Goal: Task Accomplishment & Management: Manage account settings

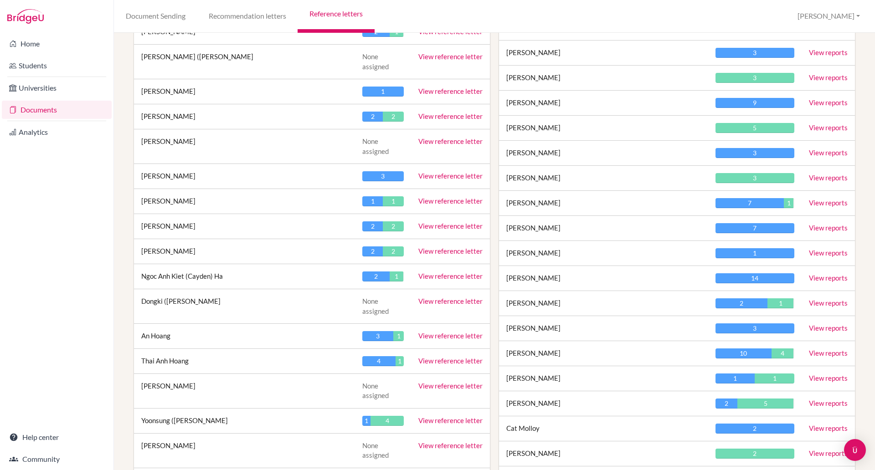
scroll to position [1141, 0]
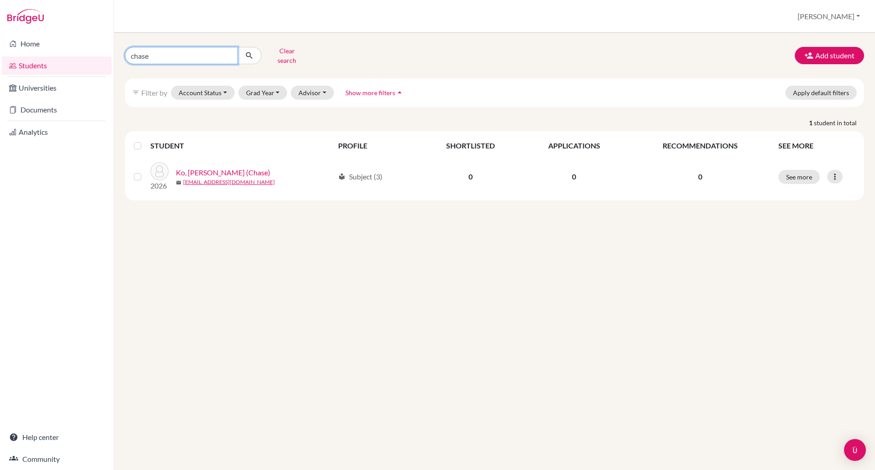
click at [177, 55] on input "chase" at bounding box center [181, 55] width 113 height 17
type input "c"
type input "hwang"
click button "submit" at bounding box center [249, 55] width 24 height 17
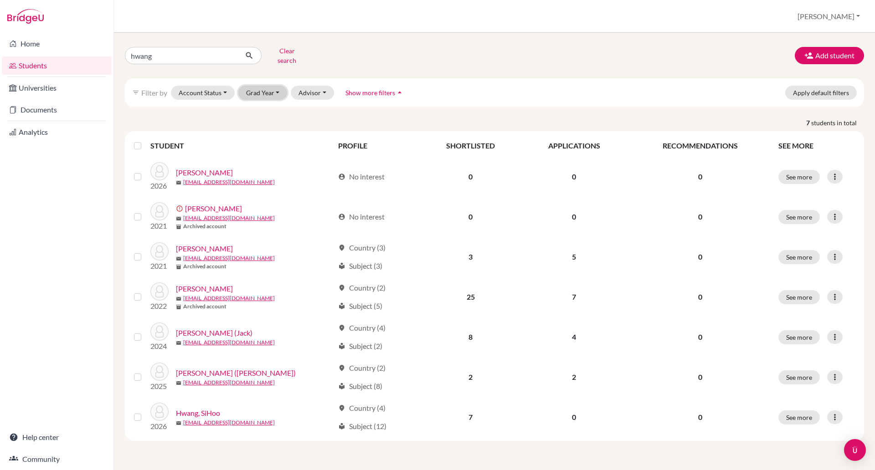
click at [249, 86] on button "Grad Year" at bounding box center [262, 93] width 49 height 14
click at [262, 122] on span "2026" at bounding box center [258, 126] width 16 height 11
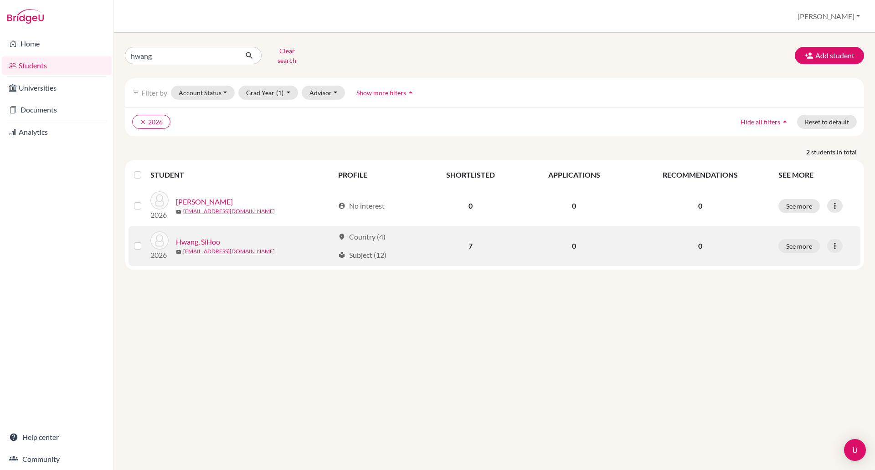
click at [191, 237] on link "Hwang, SiHoo" at bounding box center [198, 242] width 44 height 11
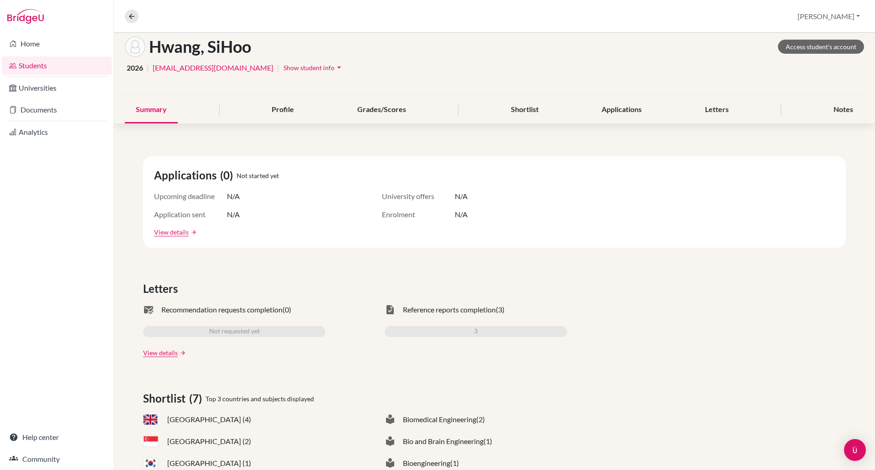
scroll to position [2, 0]
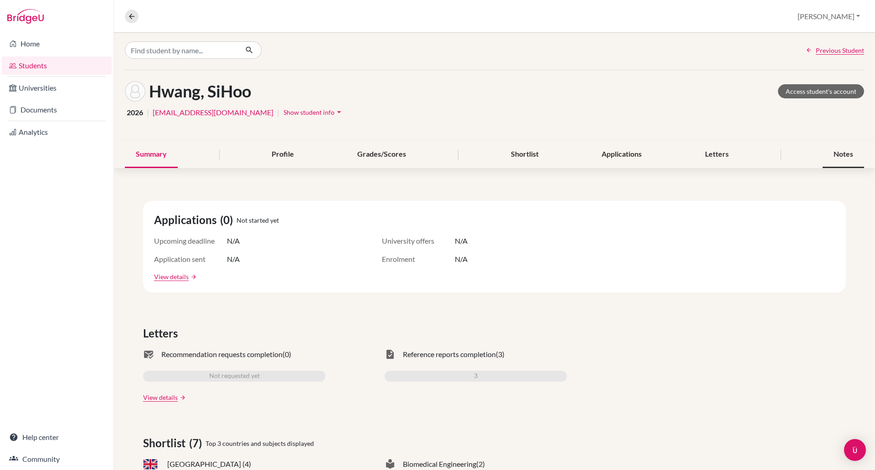
click at [845, 155] on div "Notes" at bounding box center [843, 154] width 41 height 27
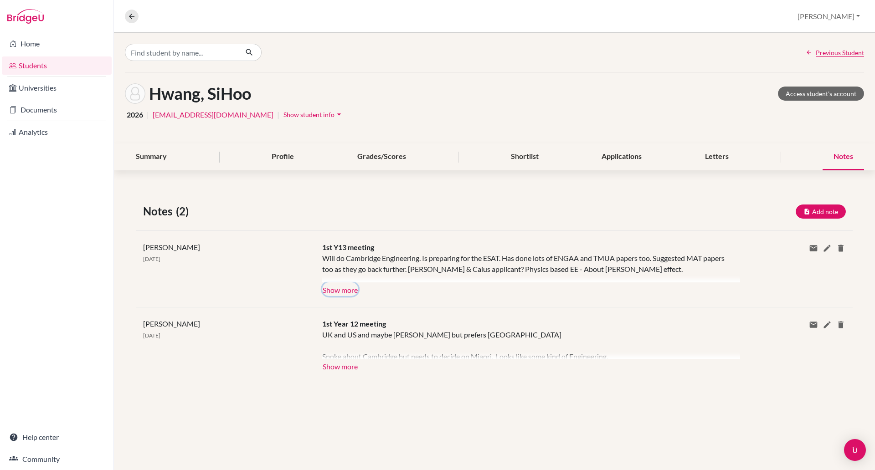
click at [342, 290] on button "Show more" at bounding box center [340, 290] width 36 height 14
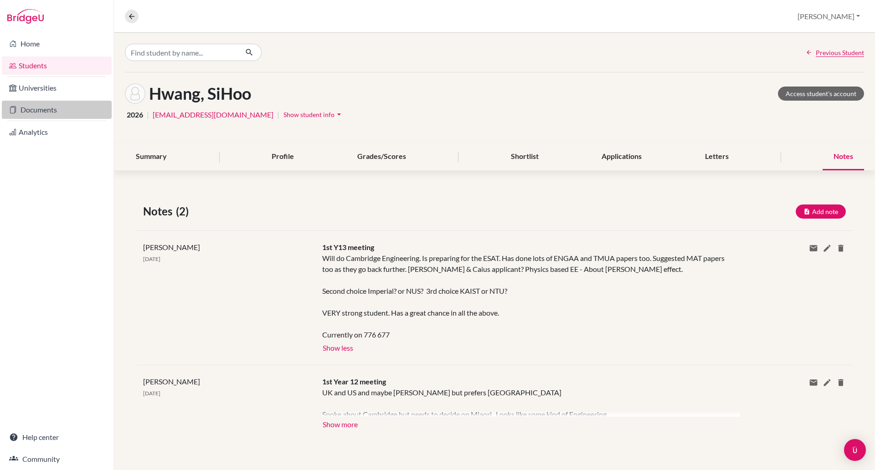
click at [43, 118] on link "Documents" at bounding box center [57, 110] width 110 height 18
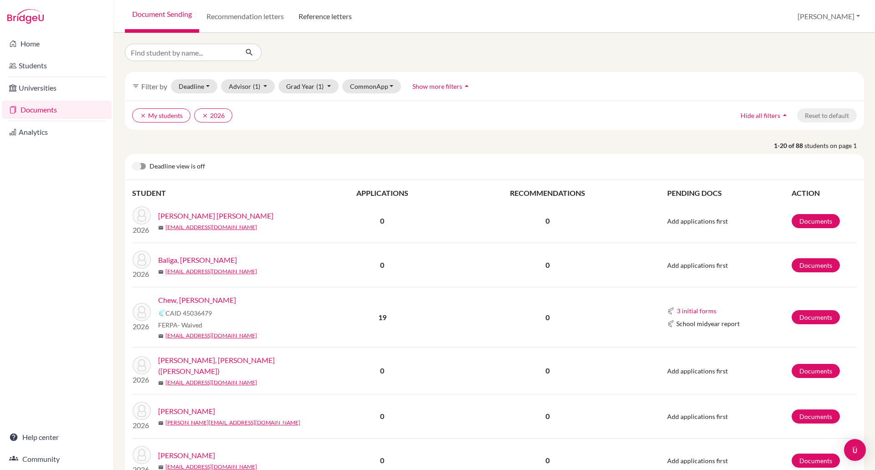
click at [322, 16] on link "Reference letters" at bounding box center [325, 16] width 68 height 33
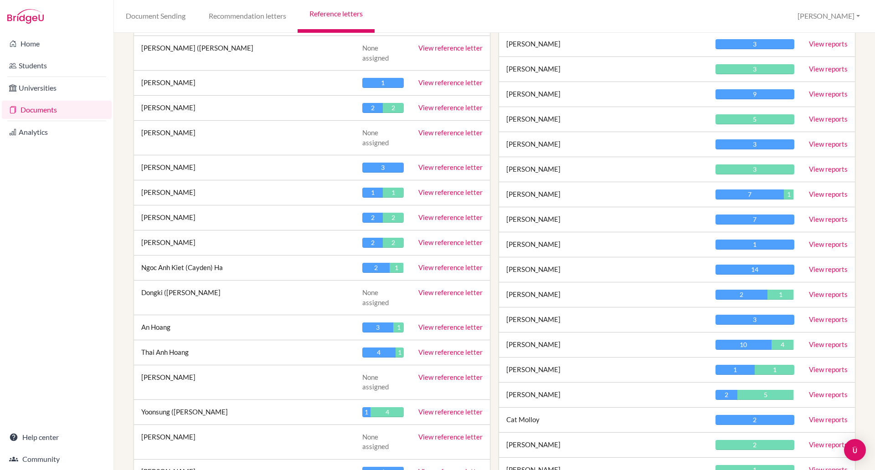
scroll to position [1183, 0]
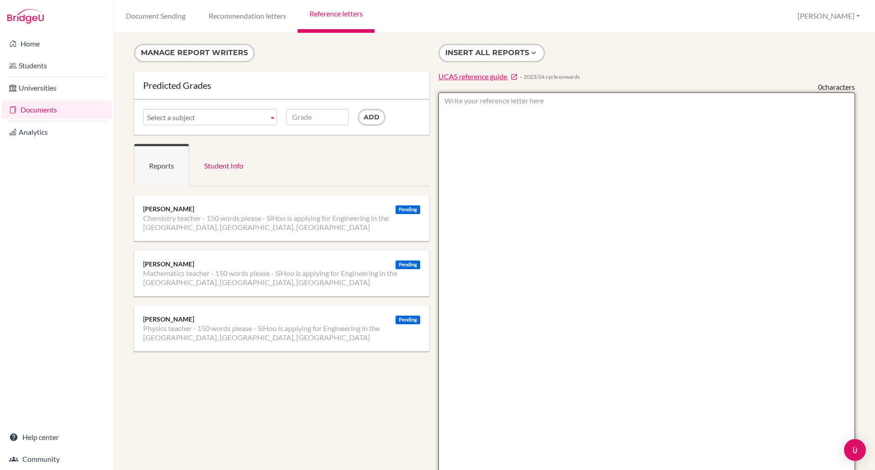
click at [481, 111] on textarea at bounding box center [646, 356] width 417 height 527
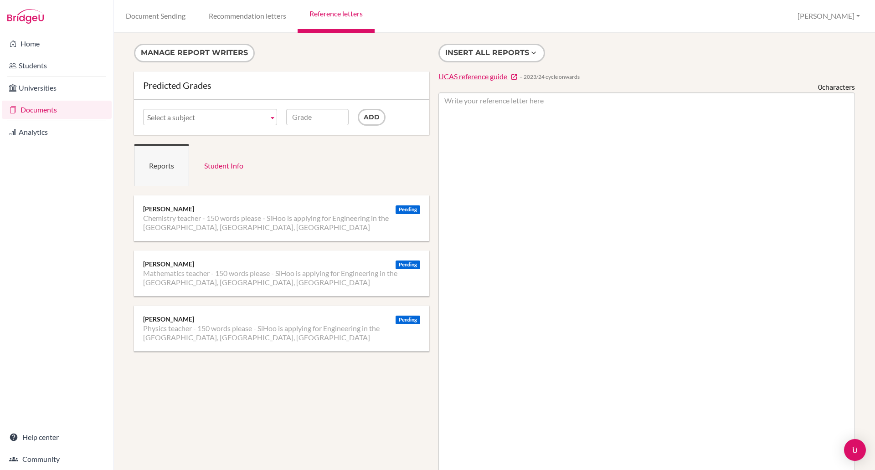
click at [262, 330] on li "Physics teacher - 150 words please - SiHoo is applying for Engineering in the […" at bounding box center [281, 333] width 277 height 18
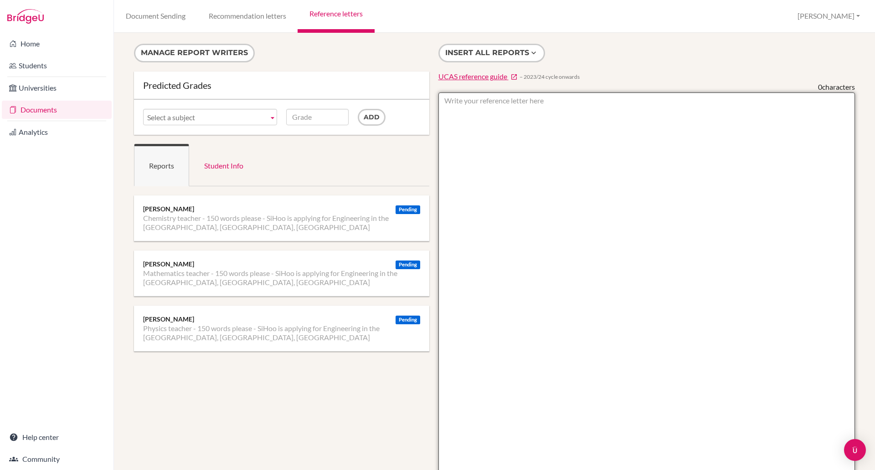
click at [483, 105] on textarea at bounding box center [646, 356] width 417 height 527
click at [740, 102] on textarea "From [PERSON_NAME] - for Head student purposes - though doesn't read like that~" at bounding box center [646, 356] width 417 height 527
click at [740, 102] on textarea "From David Atkinson - for Head student purposes - though doesn't read like that~" at bounding box center [646, 356] width 417 height 527
paste textarea "SiHoo is an exceptional student who possesses an impressive combination of inte…"
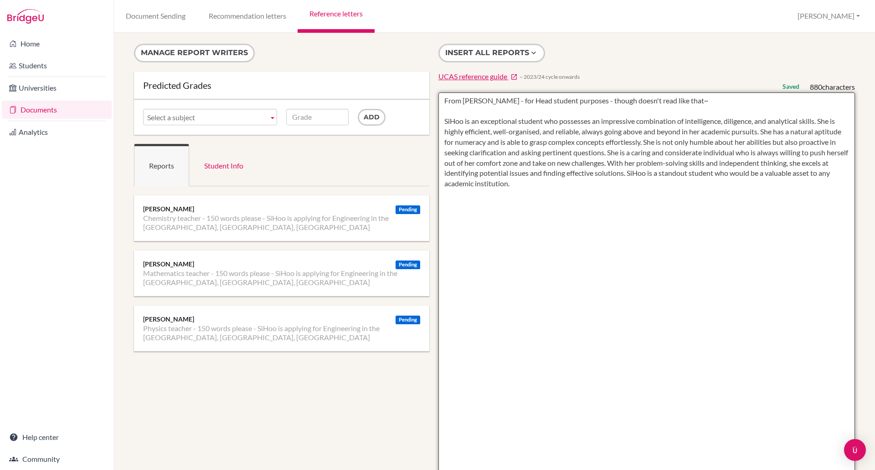
click at [556, 245] on textarea "From [PERSON_NAME] - for Head student purposes - though doesn't read like that~…" at bounding box center [646, 356] width 417 height 527
click at [512, 258] on textarea "From [PERSON_NAME] - for Head student purposes - though doesn't read like that~…" at bounding box center [646, 356] width 417 height 527
drag, startPoint x: 577, startPoint y: 183, endPoint x: 406, endPoint y: 124, distance: 181.8
click at [406, 128] on div "Manage report writers Predicted Grades Subject Chemistry teacher - 150 words pl…" at bounding box center [494, 332] width 730 height 576
type textarea "From David Atkinson - for Head student purposes - though doesn't read like that…"
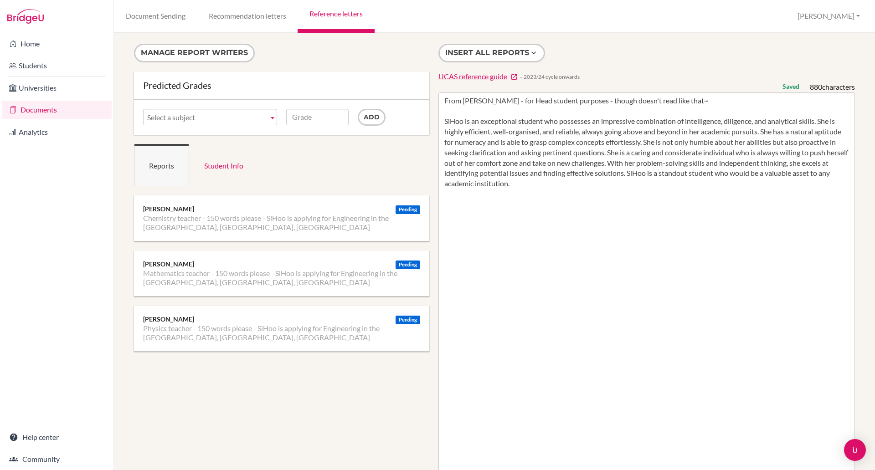
drag, startPoint x: 406, startPoint y: 124, endPoint x: 407, endPoint y: 118, distance: 6.2
click at [407, 118] on div "Add" at bounding box center [389, 117] width 72 height 17
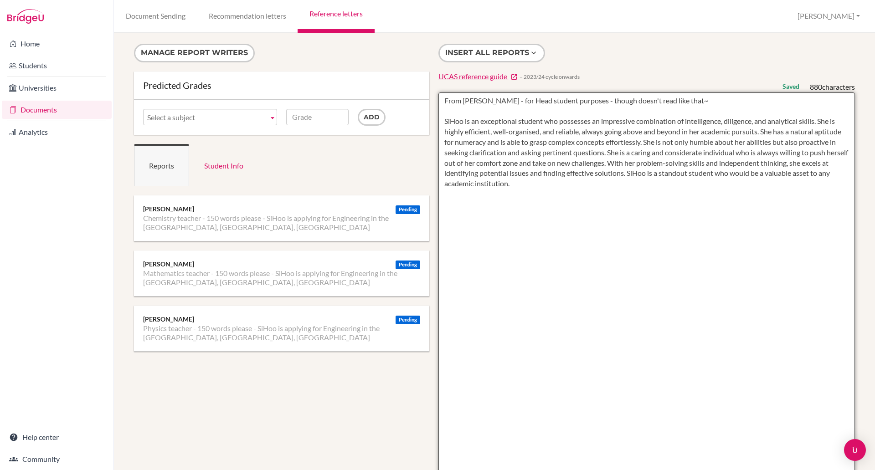
click at [442, 129] on textarea "From David Atkinson - for Head student purposes - though doesn't read like that…" at bounding box center [646, 356] width 417 height 527
click at [443, 117] on textarea "From David Atkinson - for Head student purposes - though doesn't read like that…" at bounding box center [646, 356] width 417 height 527
drag, startPoint x: 443, startPoint y: 117, endPoint x: 587, endPoint y: 191, distance: 161.4
click at [587, 191] on textarea "From David Atkinson - for Head student purposes - though doesn't read like that…" at bounding box center [646, 356] width 417 height 527
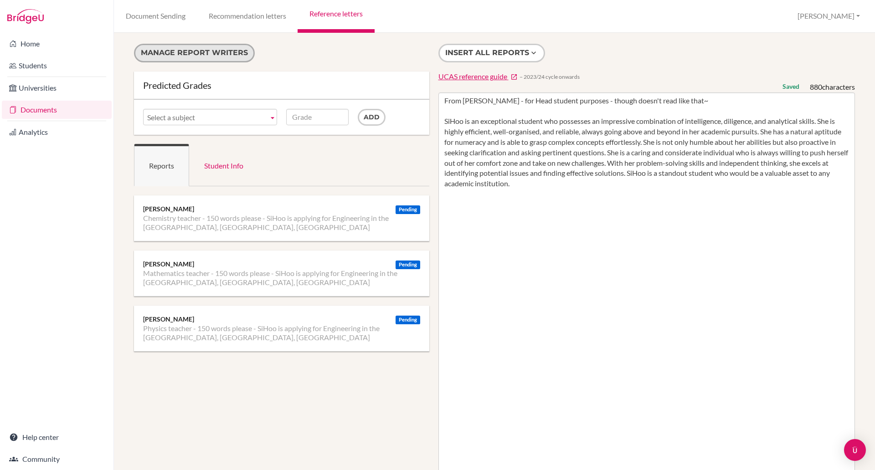
click at [233, 50] on button "Manage report writers" at bounding box center [194, 53] width 121 height 19
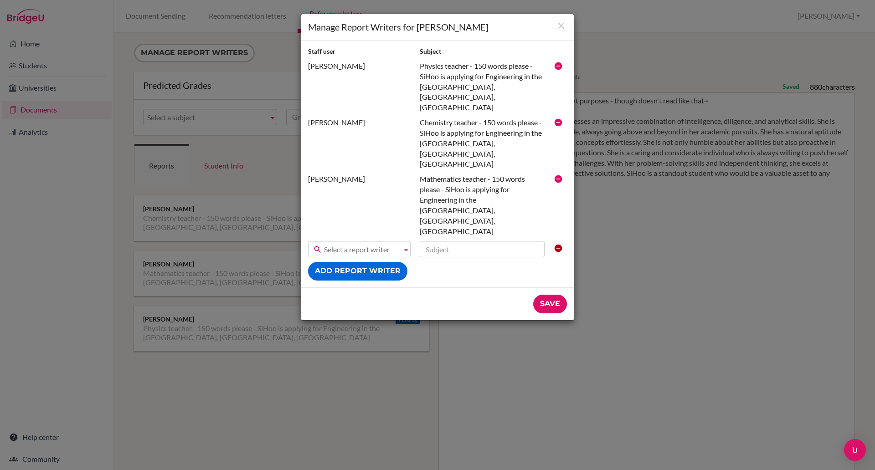
click at [557, 64] on icon at bounding box center [558, 66] width 9 height 9
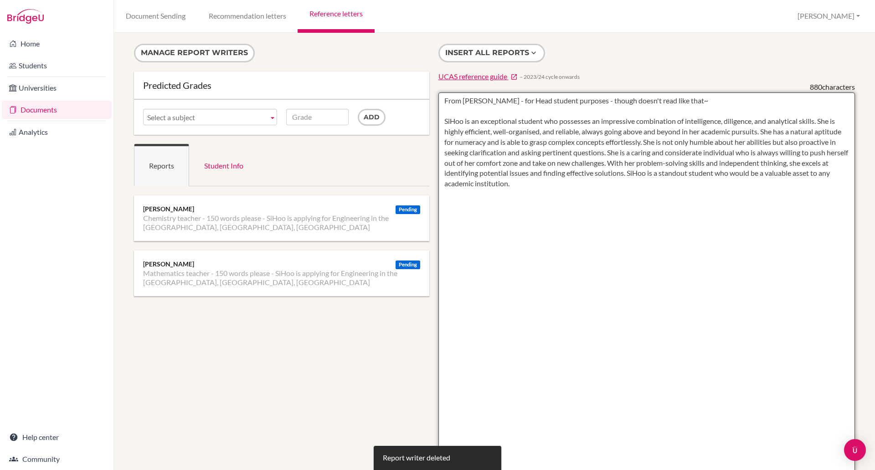
click at [579, 250] on textarea "From [PERSON_NAME] - for Head student purposes - though doesn't read like that~…" at bounding box center [646, 356] width 417 height 527
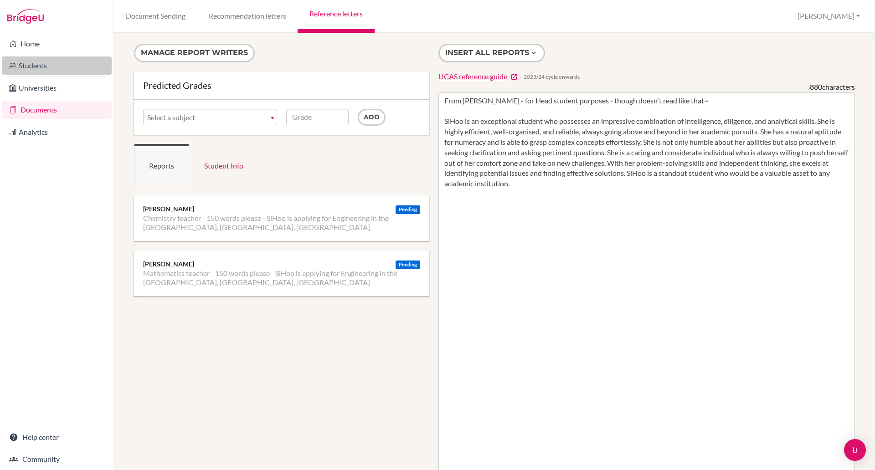
click at [28, 65] on link "Students" at bounding box center [57, 66] width 110 height 18
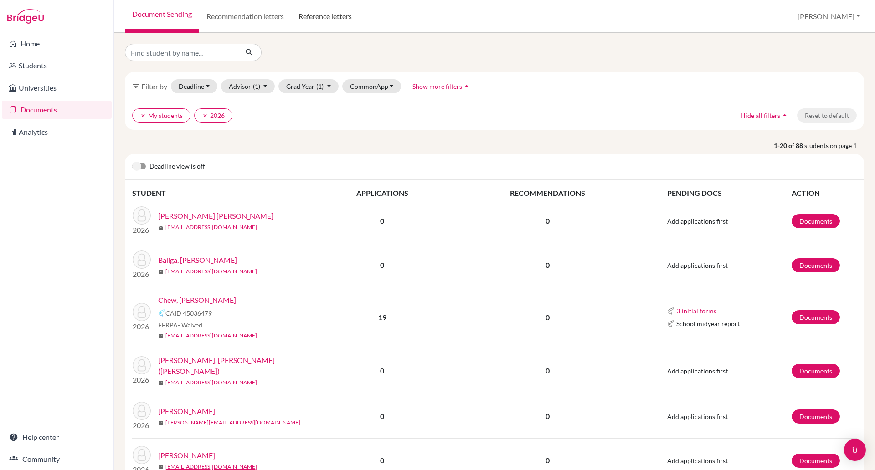
click at [324, 10] on link "Reference letters" at bounding box center [325, 16] width 68 height 33
click at [324, 17] on link "Reference letters" at bounding box center [325, 16] width 68 height 33
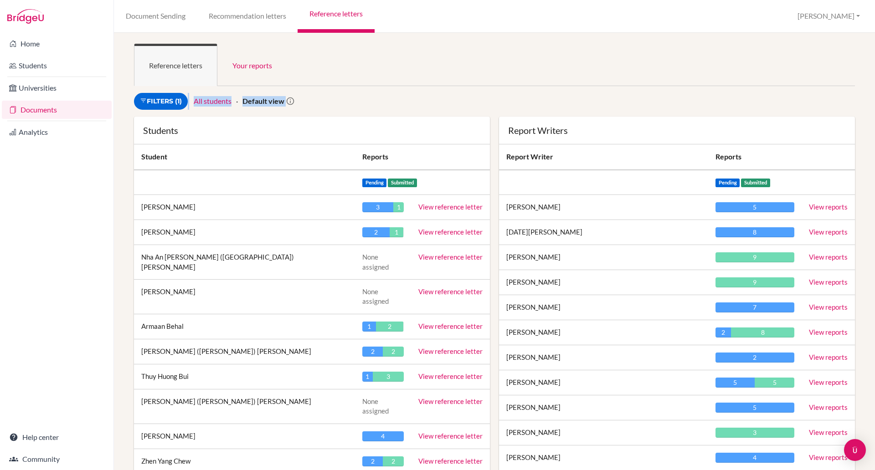
drag, startPoint x: 865, startPoint y: 67, endPoint x: 865, endPoint y: 93, distance: 26.0
click at [865, 93] on div "Reference letters Your reports Sign in as an advisor to view reports here Filte…" at bounding box center [494, 252] width 761 height 438
click at [265, 19] on link "Recommendation letters" at bounding box center [247, 16] width 101 height 33
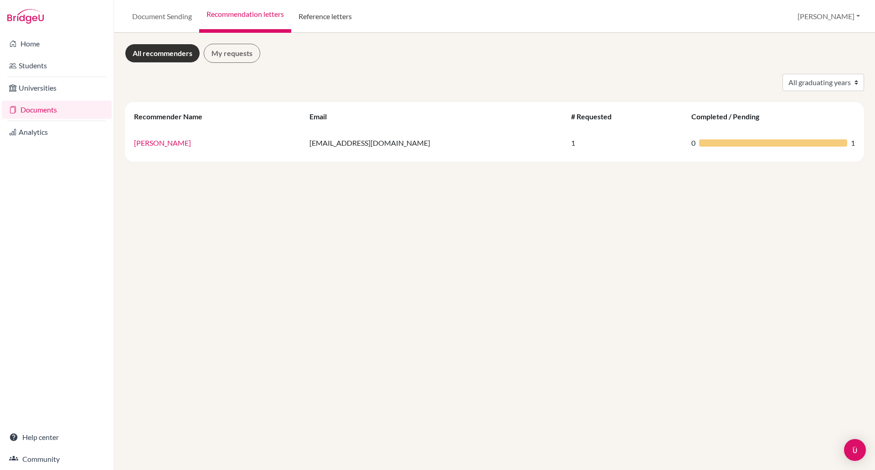
click at [332, 17] on link "Reference letters" at bounding box center [325, 16] width 68 height 33
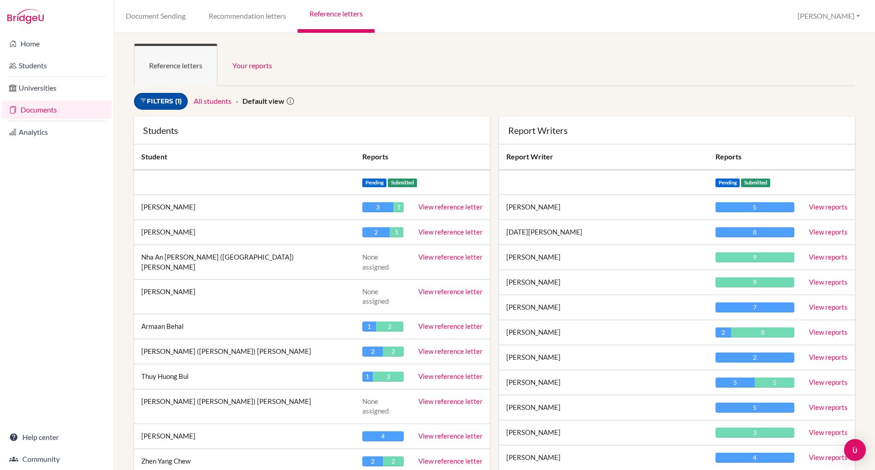
click at [169, 100] on link "Filters (1)" at bounding box center [161, 101] width 54 height 17
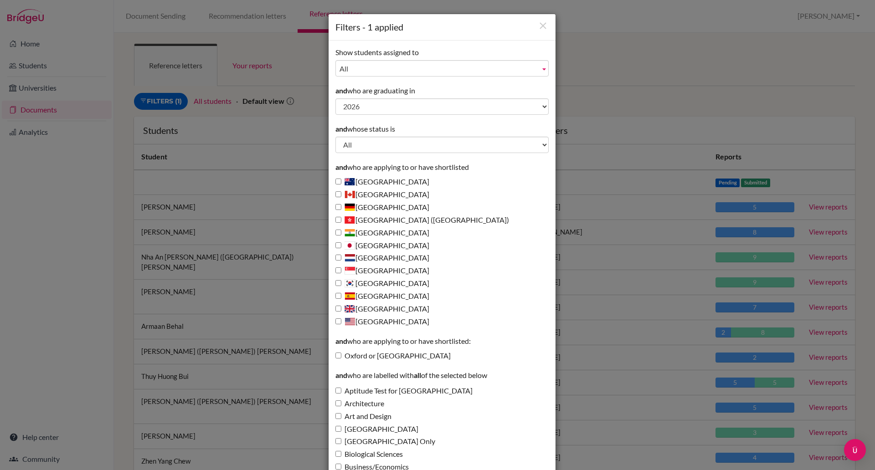
click at [578, 84] on div "Filters - 1 applied Show students assigned to All ATKINSON, DAVID Finnigan, Sim…" at bounding box center [437, 235] width 875 height 470
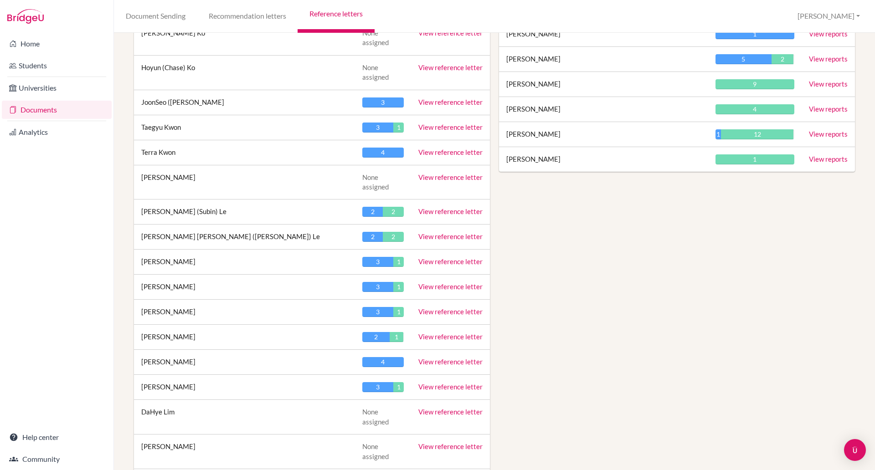
scroll to position [2133, 0]
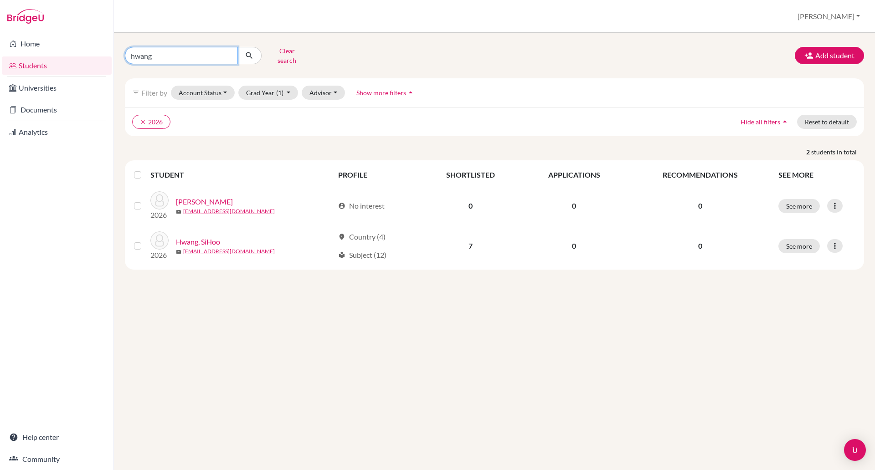
click at [181, 52] on input "hwang" at bounding box center [181, 55] width 113 height 17
type input "h"
type input "baskar"
click button "submit" at bounding box center [249, 55] width 24 height 17
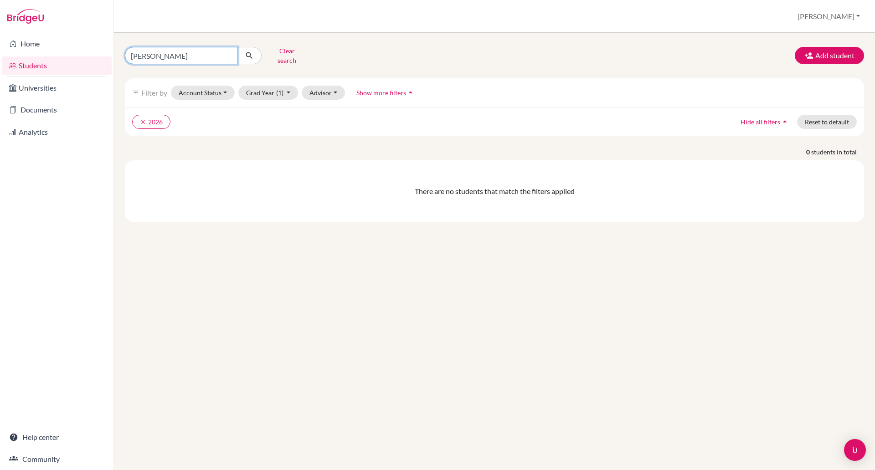
click at [136, 53] on input "baskar" at bounding box center [181, 55] width 113 height 17
type input "bhaskar"
click button "submit" at bounding box center [249, 55] width 24 height 17
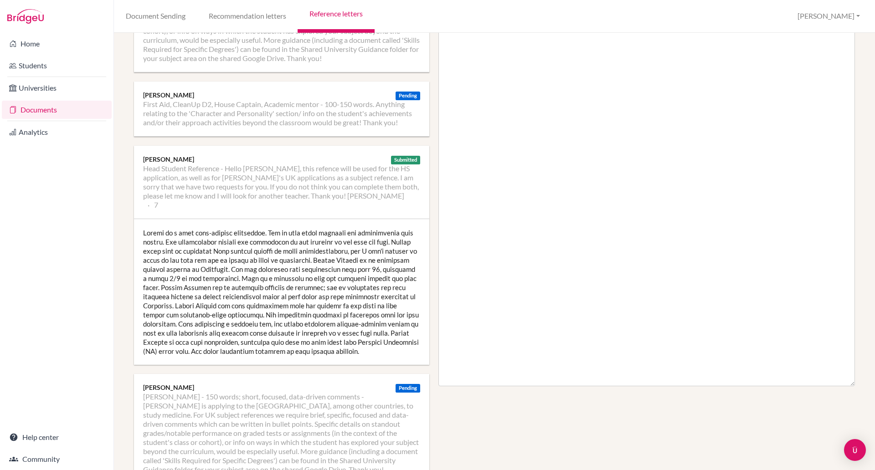
scroll to position [277, 0]
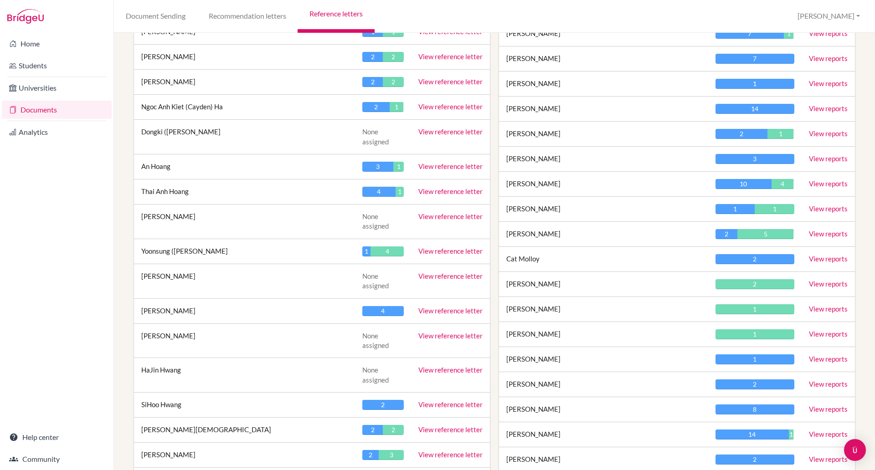
scroll to position [1339, 0]
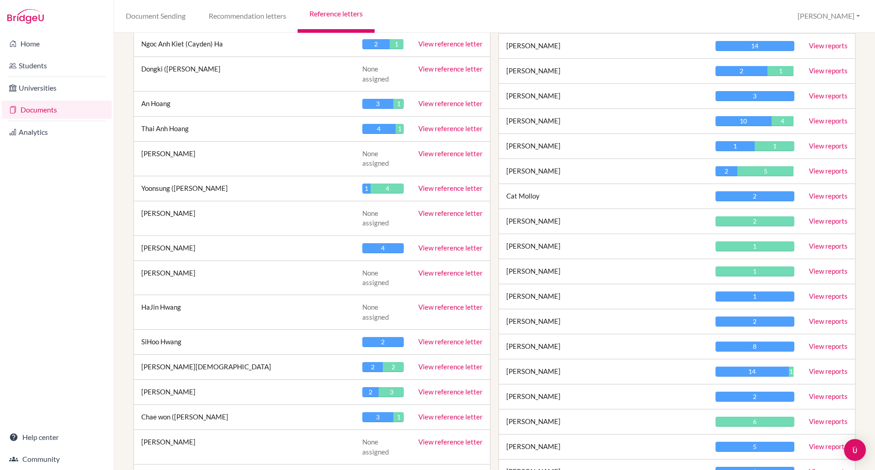
click at [447, 413] on link "View reference letter" at bounding box center [450, 417] width 64 height 8
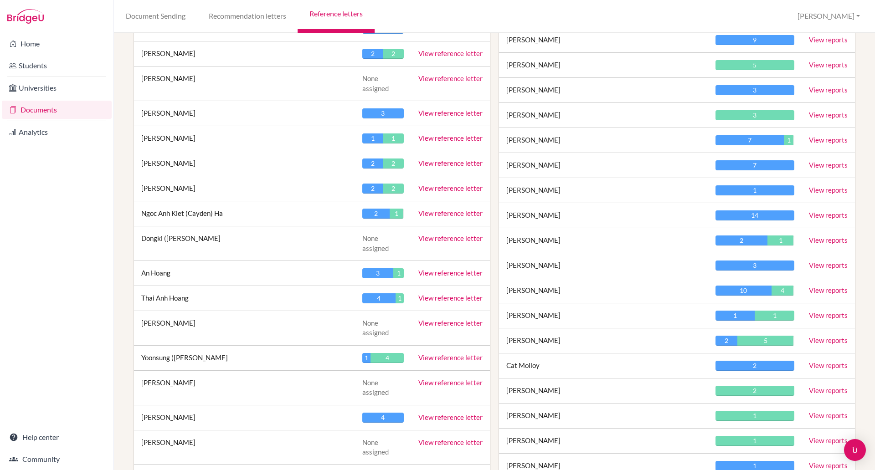
scroll to position [1320, 0]
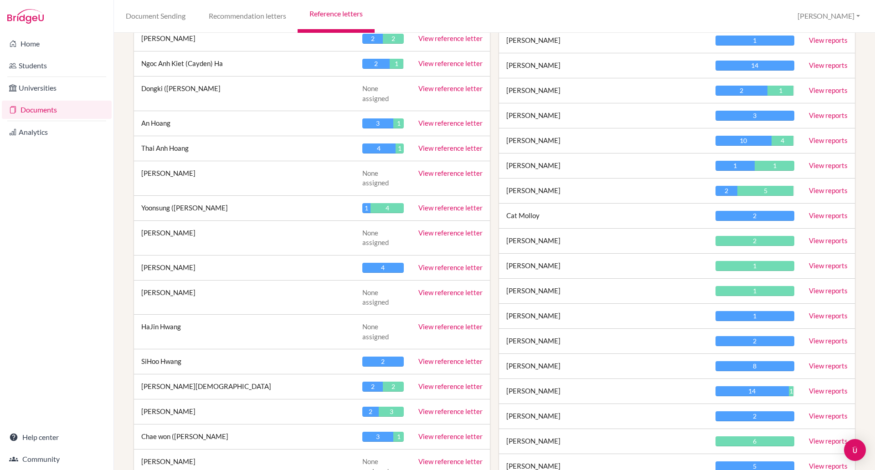
click at [458, 407] on link "View reference letter" at bounding box center [450, 411] width 64 height 8
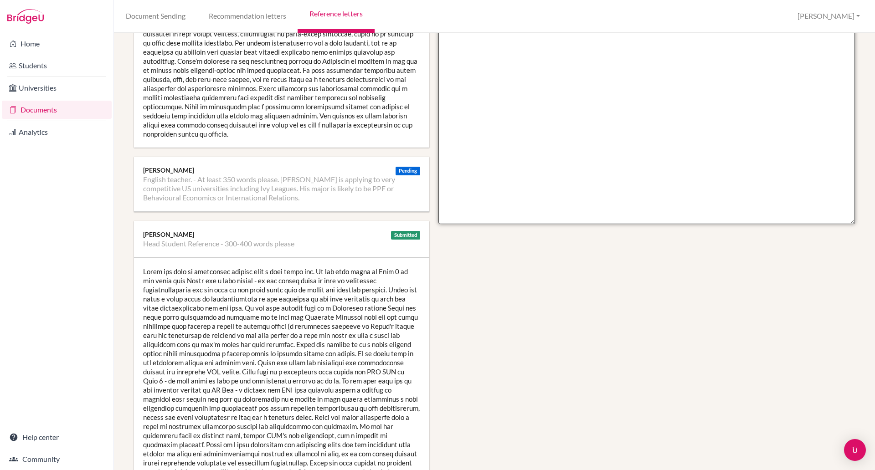
scroll to position [465, 0]
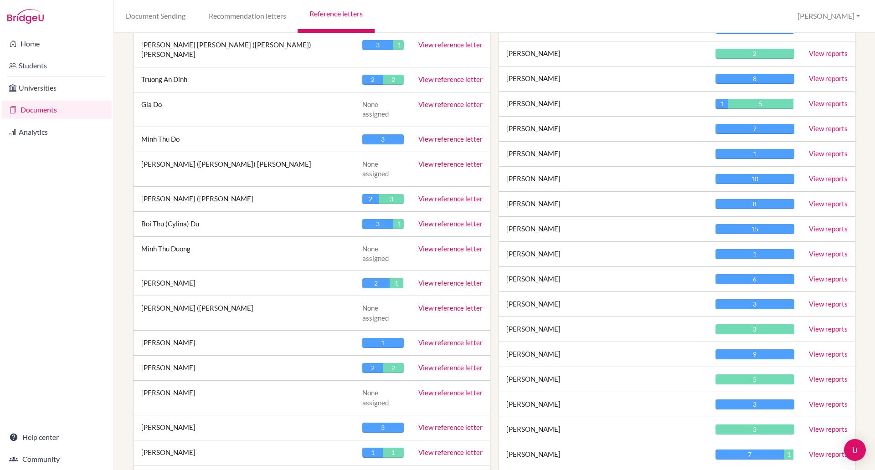
scroll to position [1078, 0]
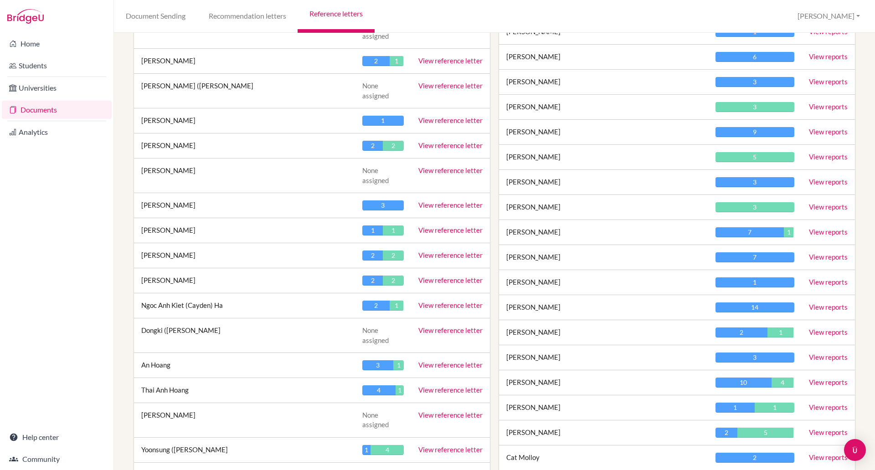
click at [450, 446] on link "View reference letter" at bounding box center [450, 450] width 64 height 8
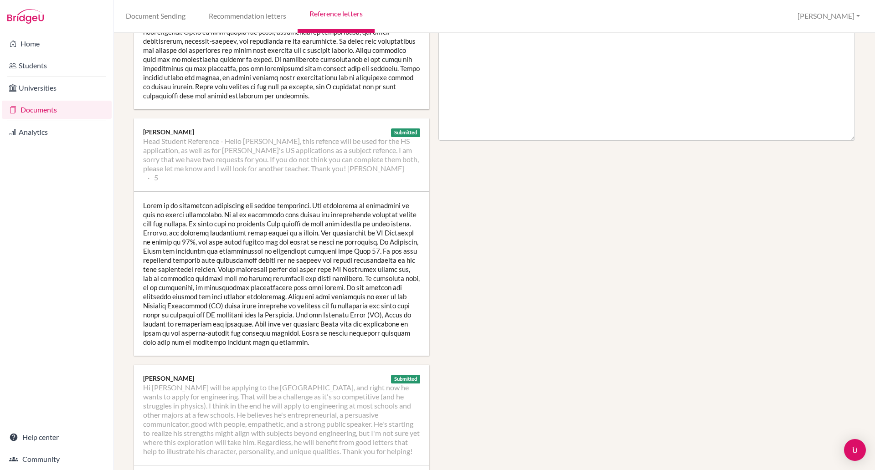
scroll to position [547, 0]
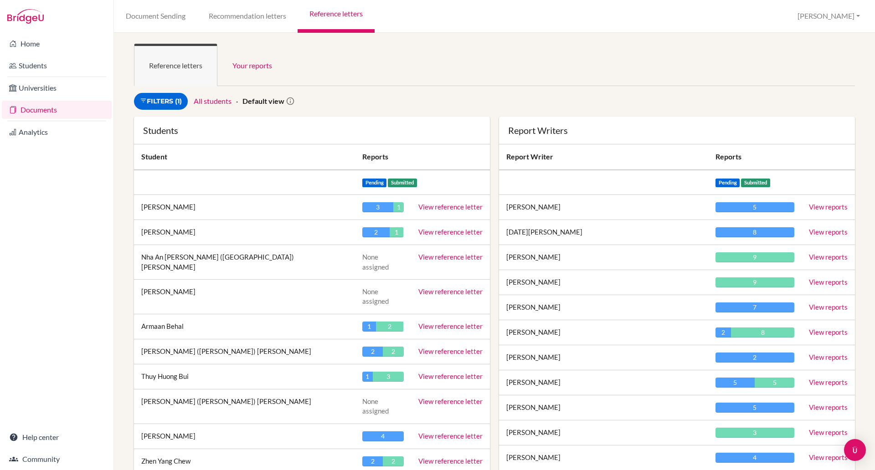
scroll to position [168, 0]
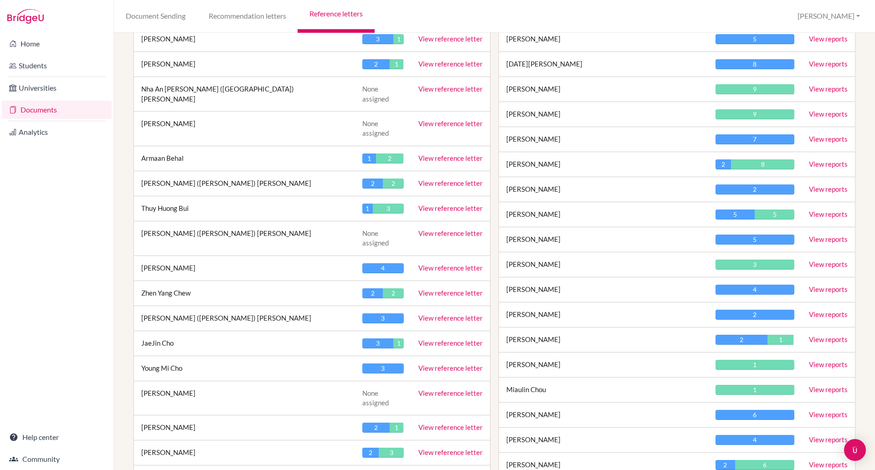
click at [421, 448] on link "View reference letter" at bounding box center [450, 452] width 64 height 8
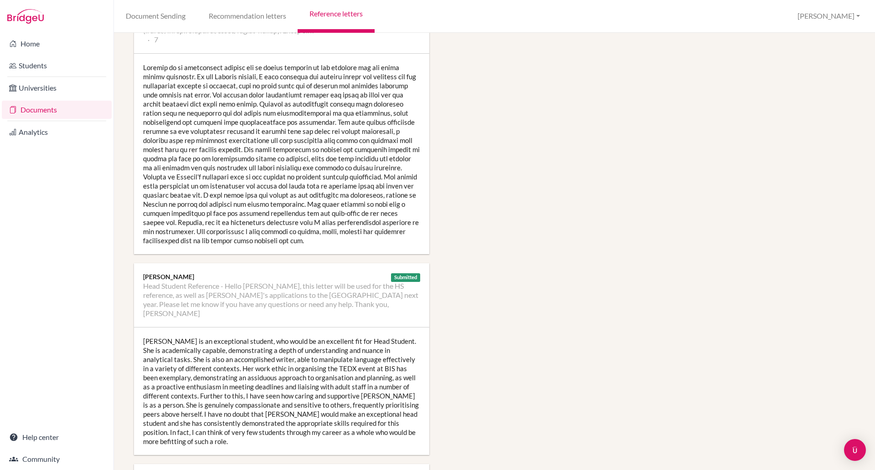
scroll to position [704, 0]
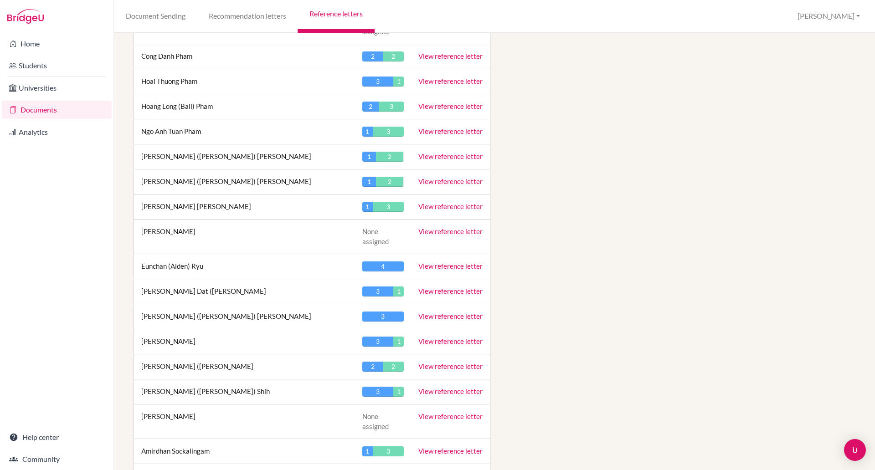
scroll to position [3532, 0]
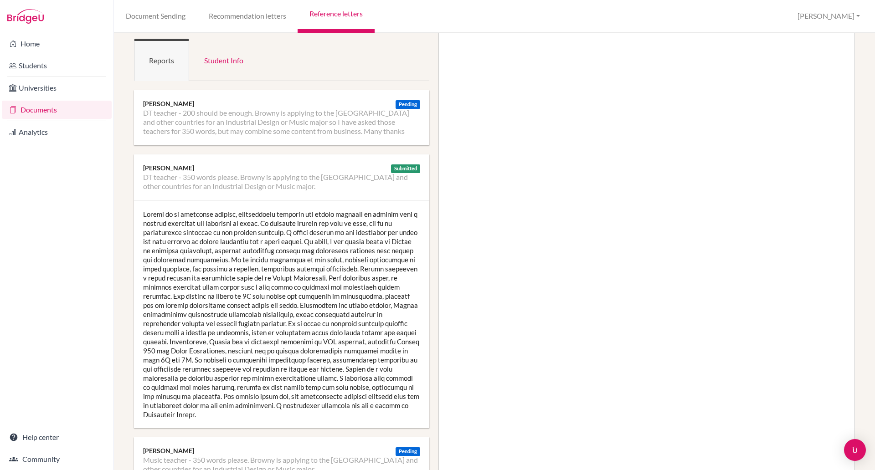
scroll to position [99, 0]
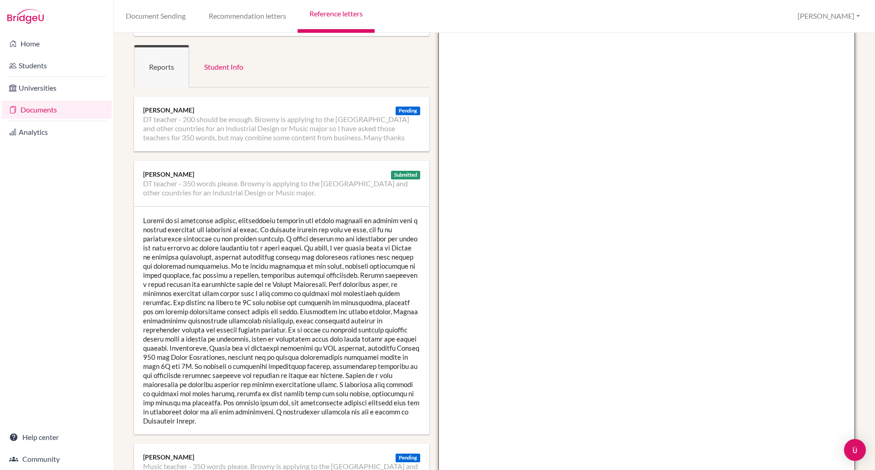
click at [479, 57] on textarea at bounding box center [646, 257] width 417 height 527
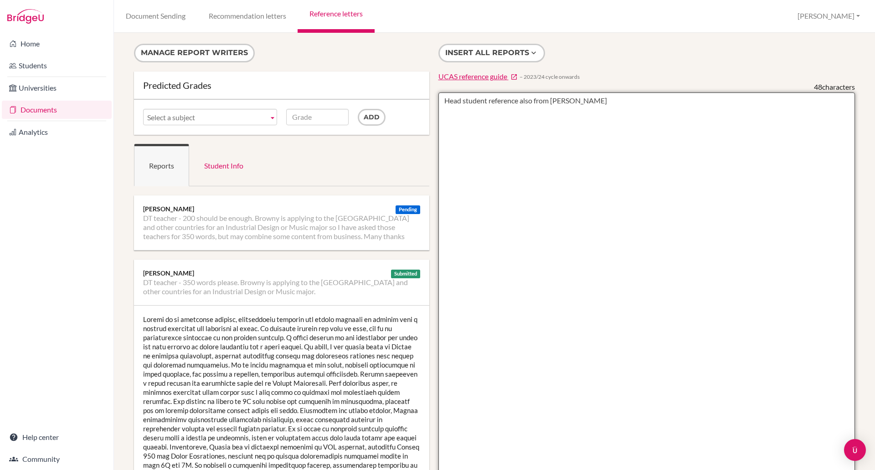
paste textarea "Having taught Browny for almost four years now, I can confidently recommend him…"
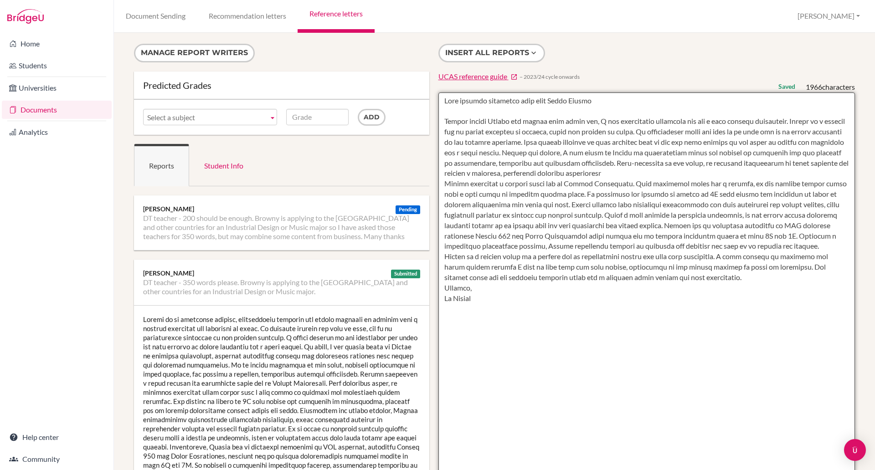
click at [519, 313] on textarea at bounding box center [646, 356] width 417 height 527
type textarea "Head student reference also from Kevin Bartok Having taught Browny for almost f…"
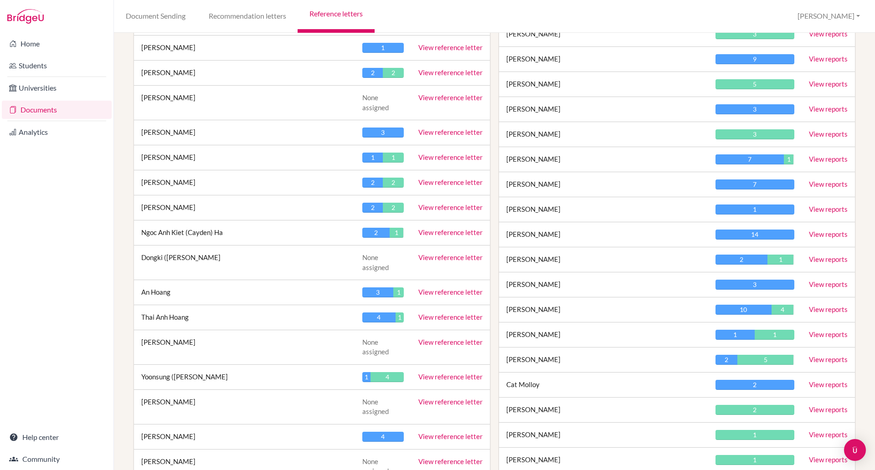
scroll to position [1291, 0]
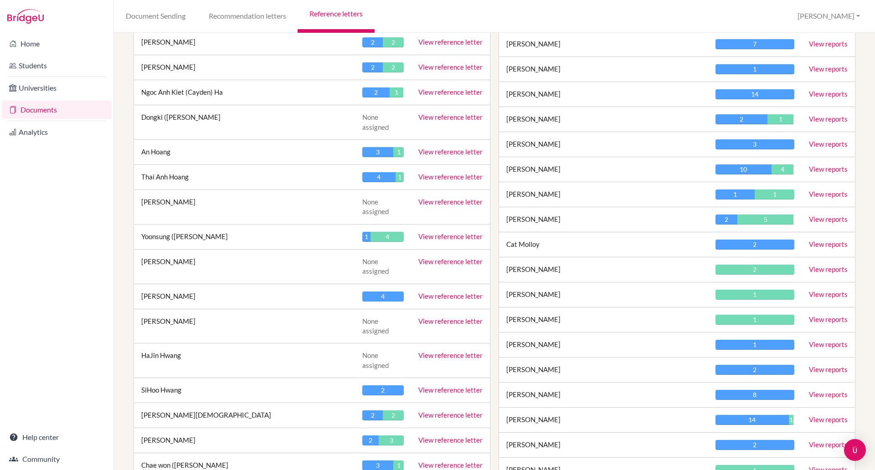
click at [452, 411] on link "View reference letter" at bounding box center [450, 415] width 64 height 8
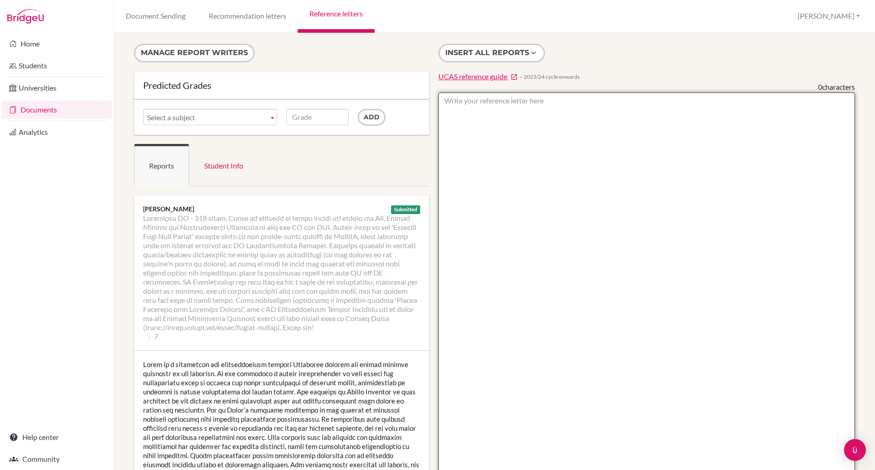
click at [507, 102] on textarea at bounding box center [646, 356] width 417 height 527
paste textarea "I have known [PERSON_NAME] from my first year at BIS [GEOGRAPHIC_DATA], when he…"
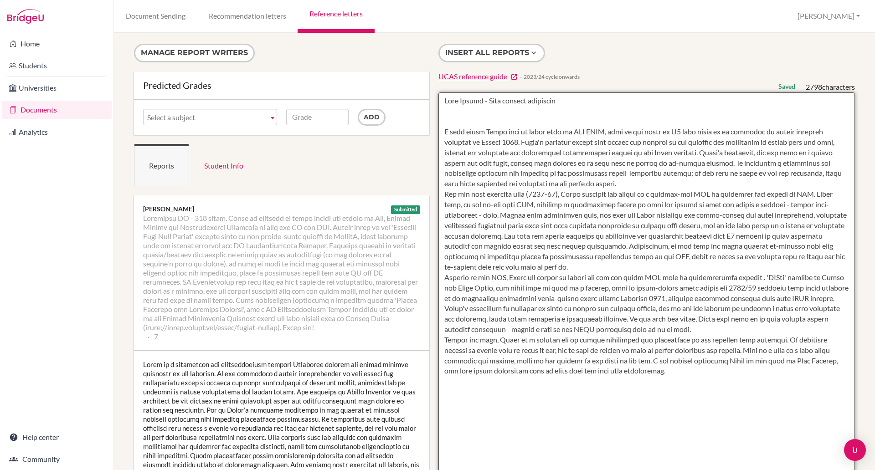
type textarea "[PERSON_NAME] - Head student reference I have known [PERSON_NAME] from my first…"
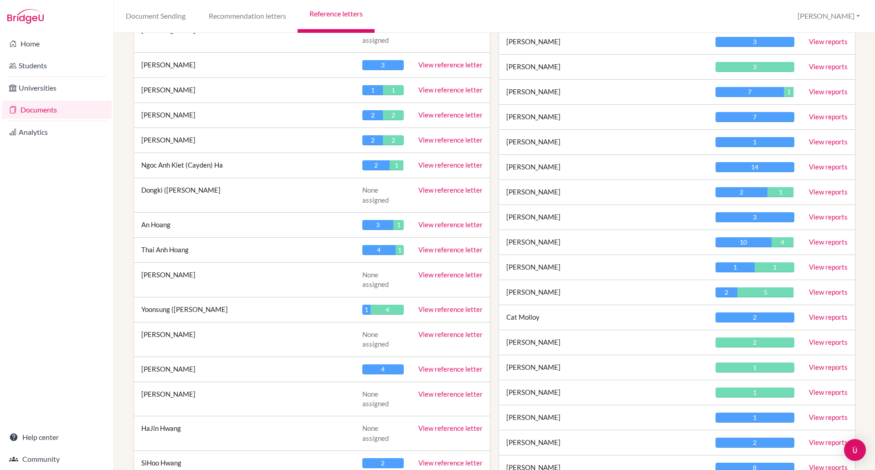
scroll to position [1233, 0]
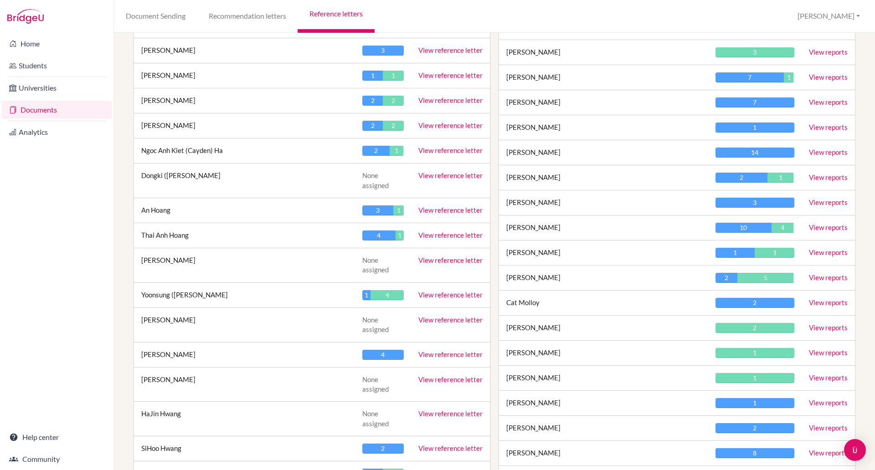
click at [443, 469] on link "View reference letter" at bounding box center [450, 473] width 64 height 8
